Goal: Navigation & Orientation: Find specific page/section

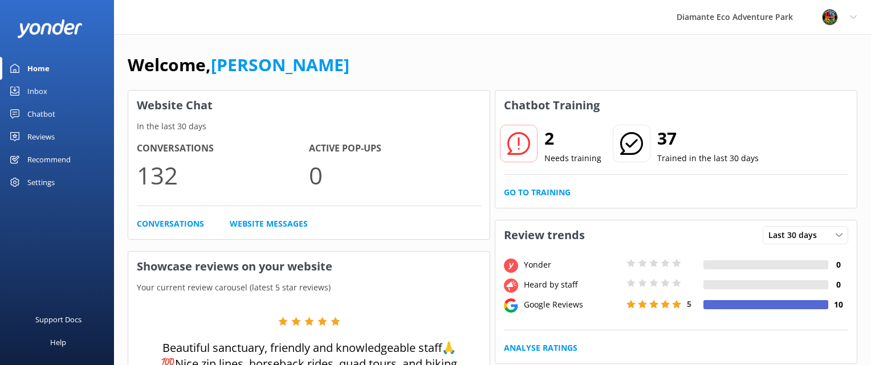
scroll to position [476, 0]
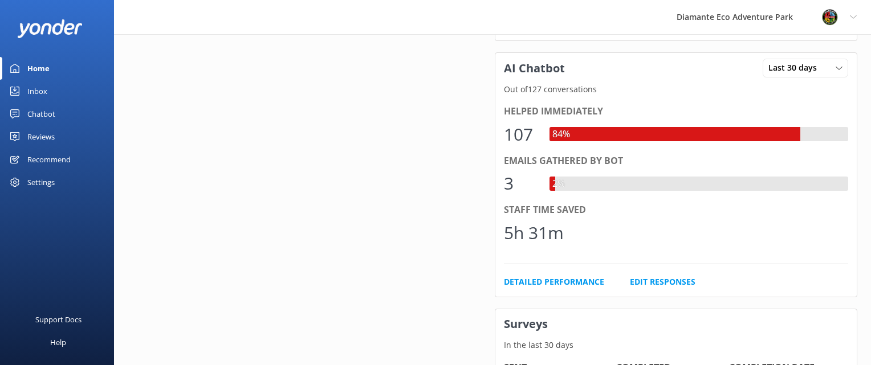
click at [36, 67] on div "Home" at bounding box center [38, 68] width 22 height 23
